Goal: Task Accomplishment & Management: Manage account settings

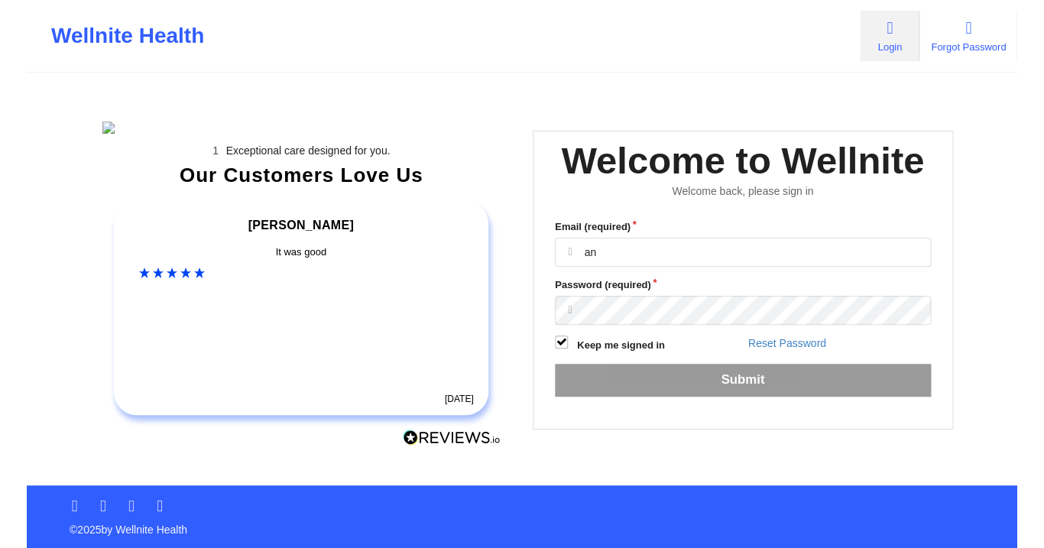
scroll to position [9, 0]
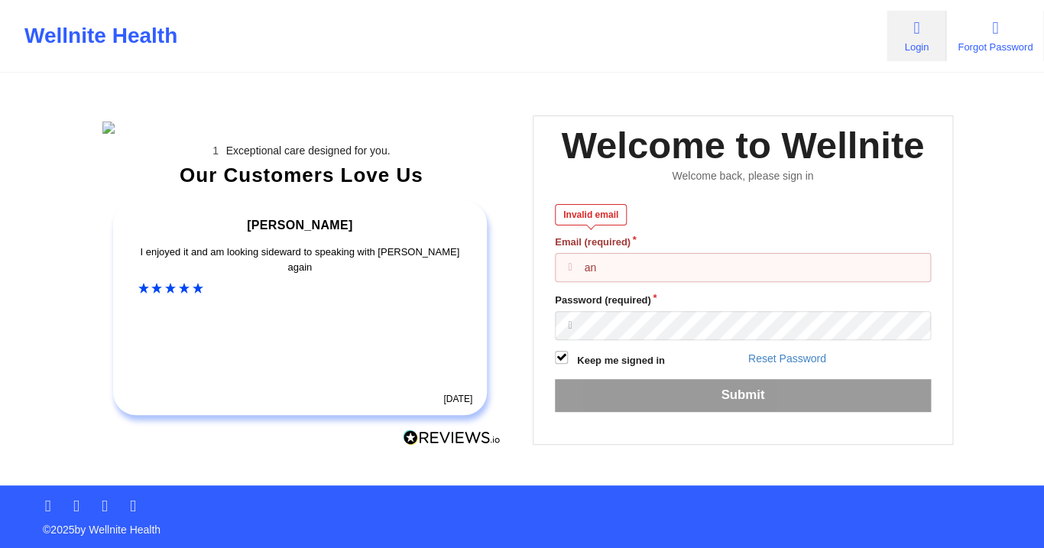
click at [628, 282] on input "an" at bounding box center [743, 267] width 376 height 29
paste input "[EMAIL_ADDRESS][DOMAIN_NAME]"
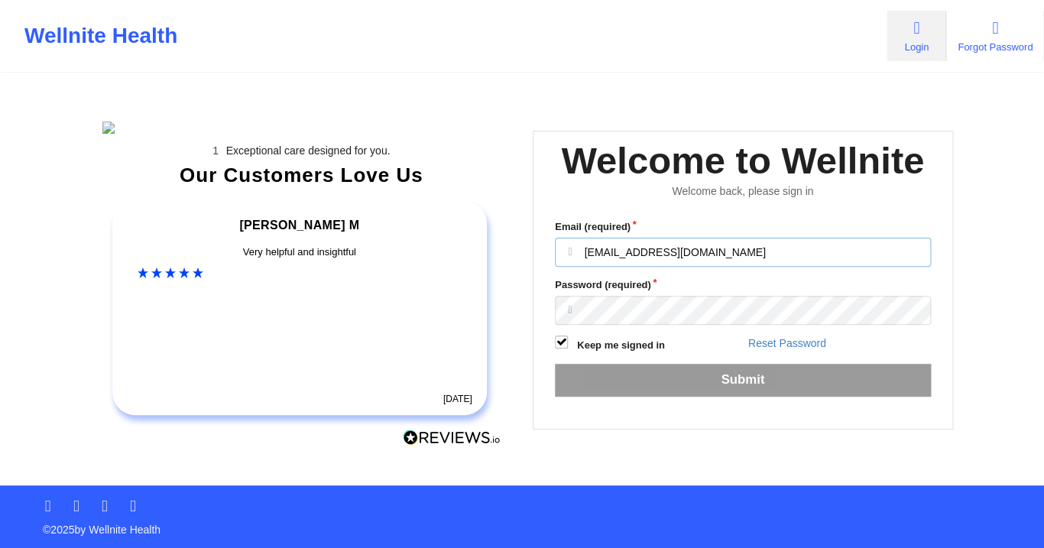
type input "[EMAIL_ADDRESS][DOMAIN_NAME]"
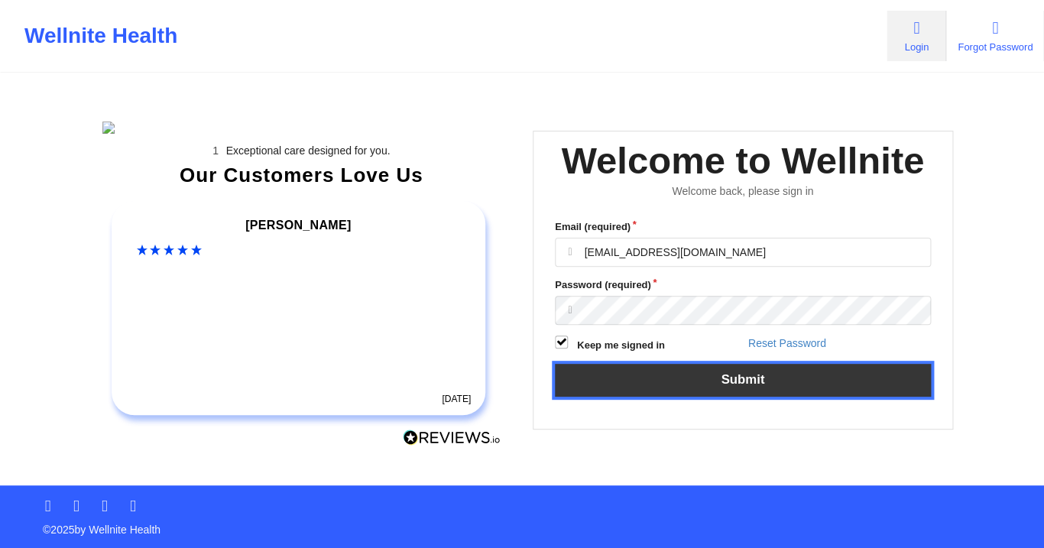
click at [693, 397] on button "Submit" at bounding box center [743, 380] width 376 height 33
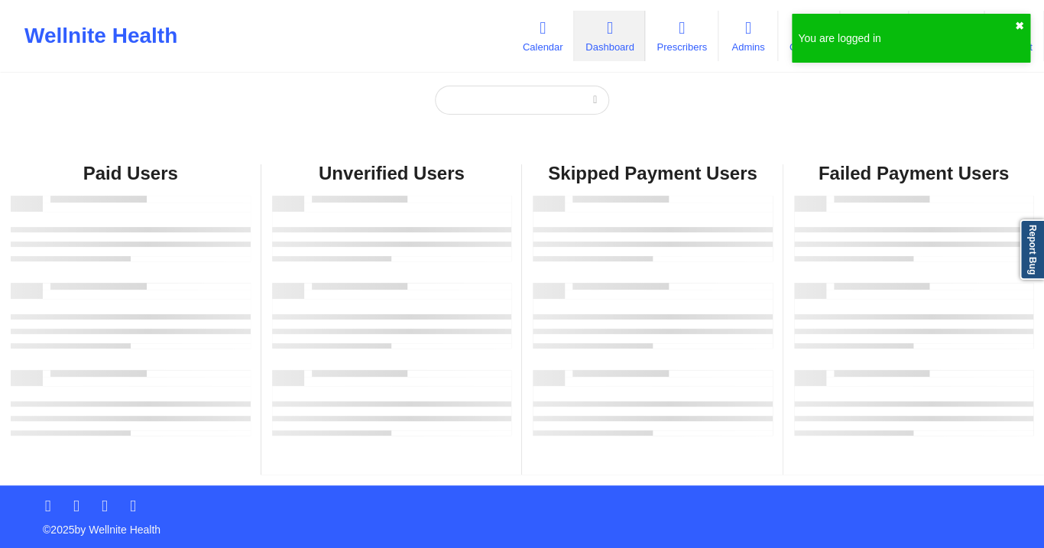
click at [990, 20] on button "✖︎" at bounding box center [1019, 26] width 9 height 12
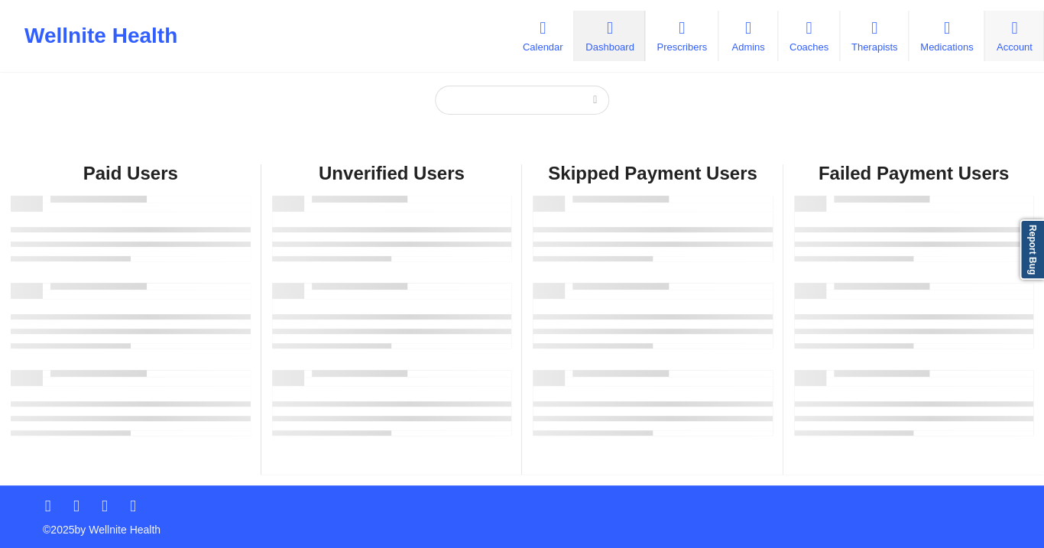
click at [990, 25] on icon at bounding box center [1015, 28] width 20 height 17
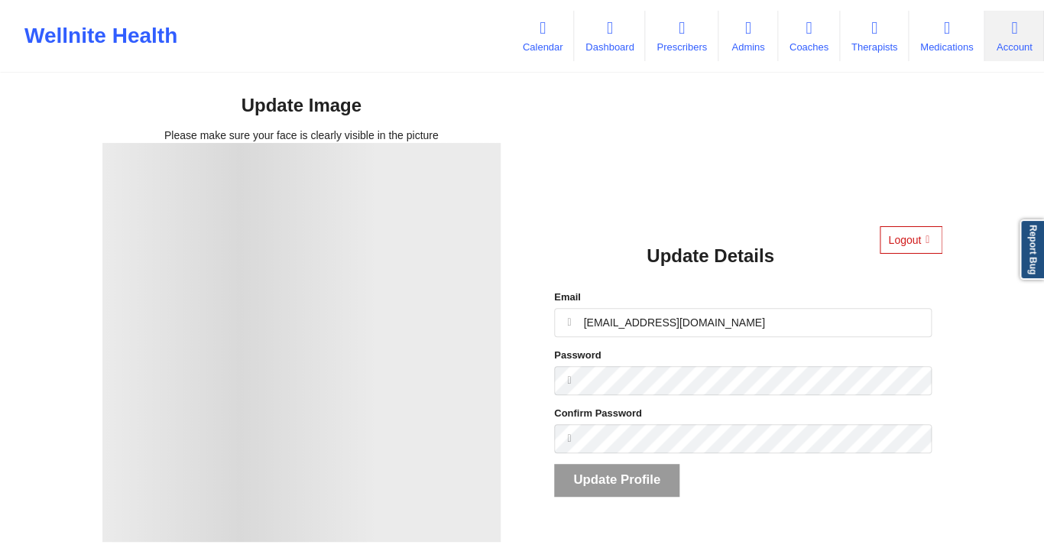
click at [906, 241] on button "Logout" at bounding box center [911, 240] width 62 height 28
